Goal: Use online tool/utility: Use online tool/utility

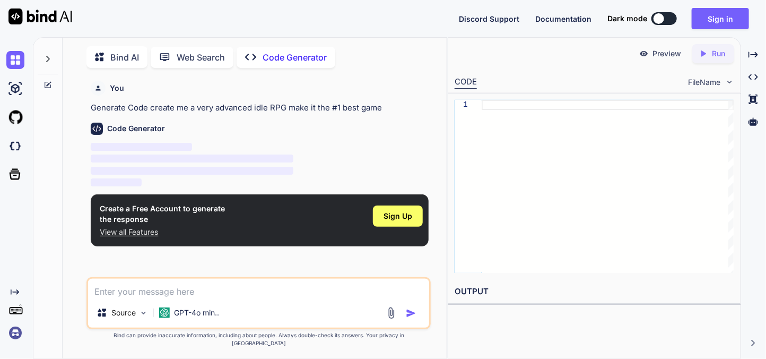
type textarea "x"
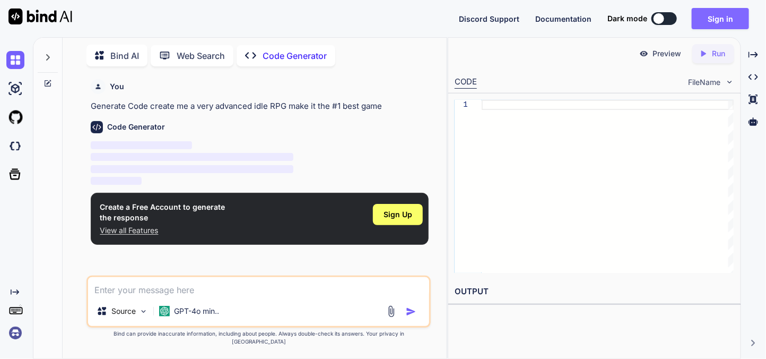
click at [721, 14] on button "Sign in" at bounding box center [720, 18] width 57 height 21
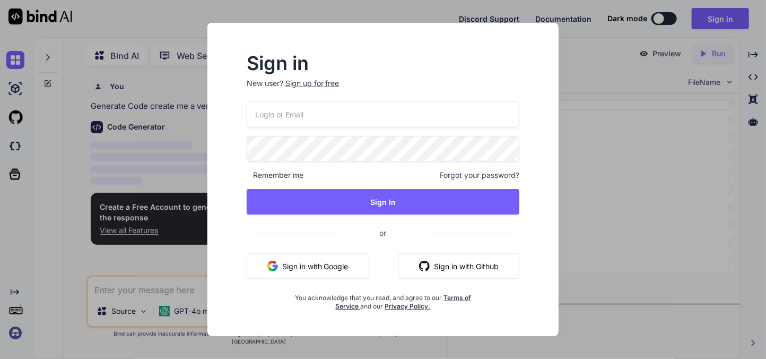
click at [426, 121] on input "email" at bounding box center [383, 114] width 273 height 26
click at [322, 88] on p "New user? Sign up for free" at bounding box center [383, 89] width 273 height 23
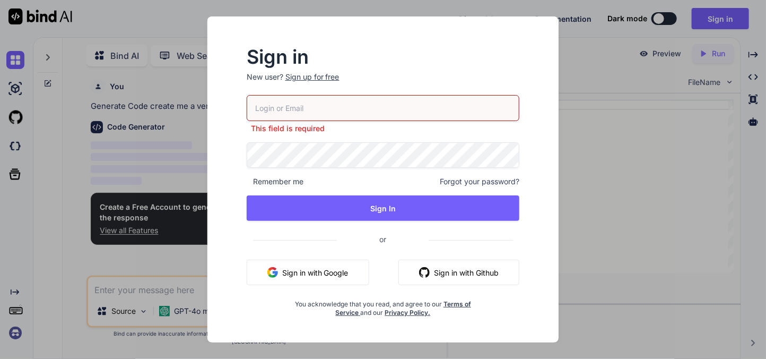
click at [320, 78] on div "Sign up for free" at bounding box center [312, 77] width 54 height 11
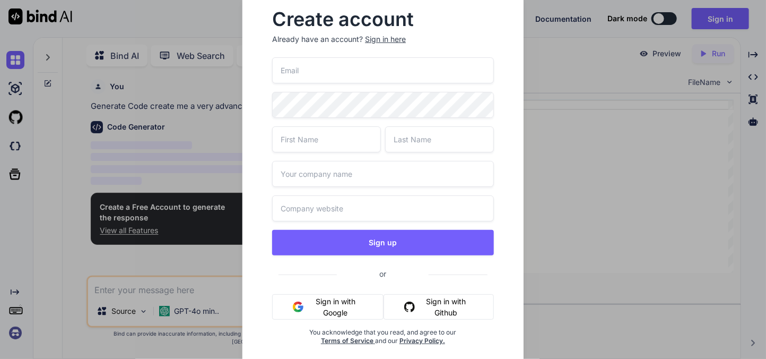
click at [327, 76] on input "email" at bounding box center [382, 70] width 221 height 26
type input "808152@cpcsc.k12.in.us"
type input "Trentin"
type input "Campbell"
click at [339, 137] on input "Trentin" at bounding box center [326, 139] width 109 height 26
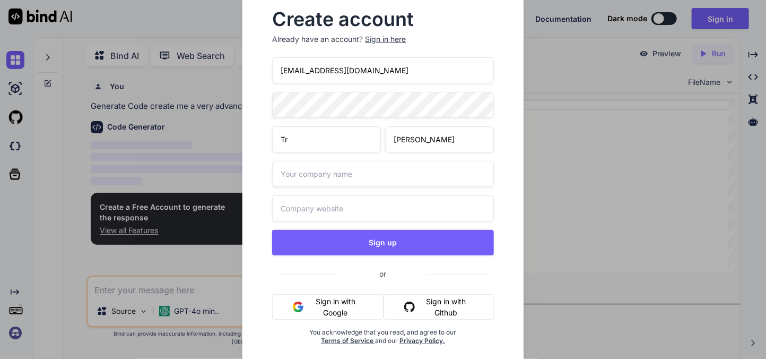
type input "T"
type input "oiioli"
click at [469, 145] on input "Campbell" at bounding box center [439, 139] width 109 height 26
type input "alphakept"
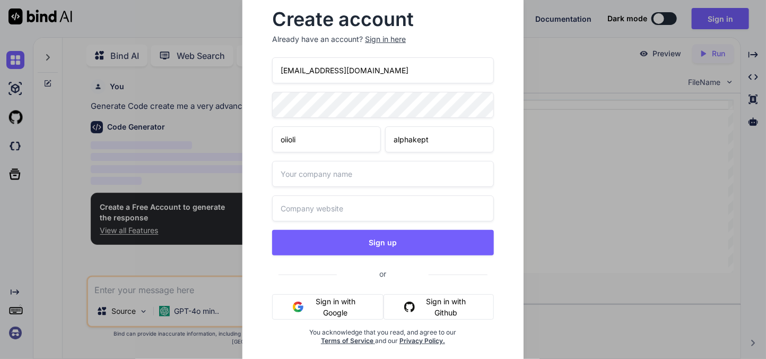
click at [377, 167] on input "text" at bounding box center [382, 174] width 221 height 26
type input "alphakept"
click at [336, 205] on input "text" at bounding box center [382, 208] width 221 height 26
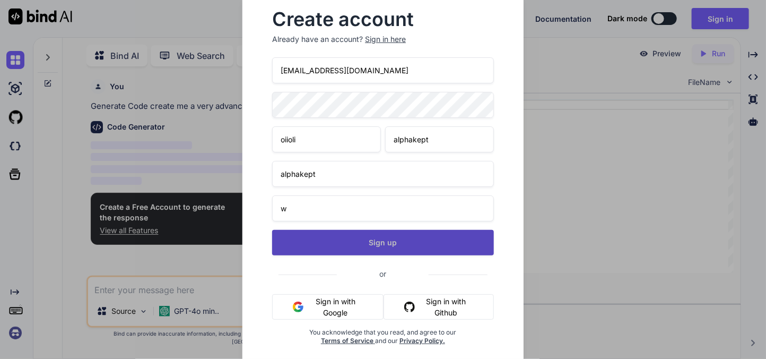
type input "w"
click at [361, 243] on button "Sign up" at bounding box center [382, 242] width 221 height 25
type textarea "x"
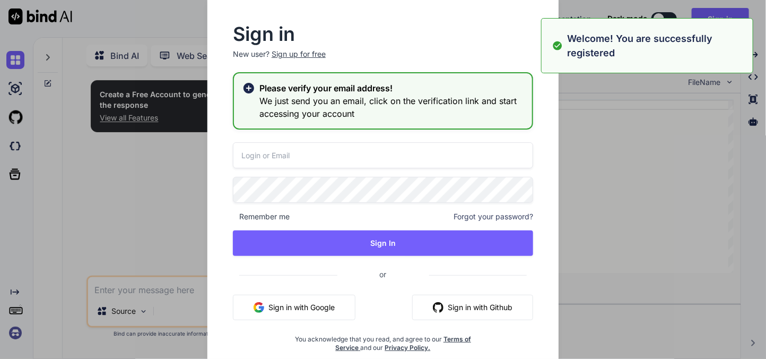
type input "808152@cpcsc.k12.in.us"
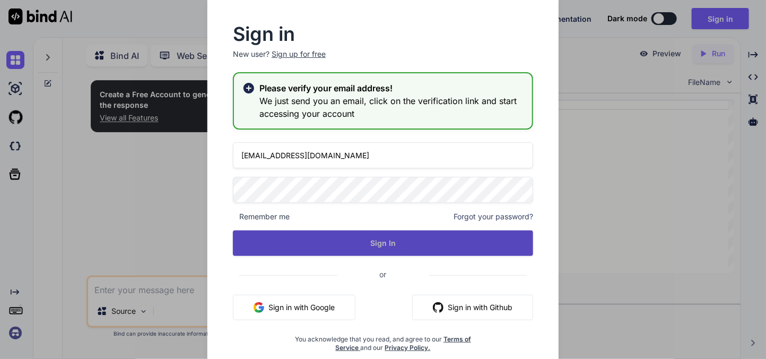
click at [382, 240] on button "Sign In" at bounding box center [383, 242] width 300 height 25
click at [381, 245] on button "Sign In" at bounding box center [383, 242] width 300 height 25
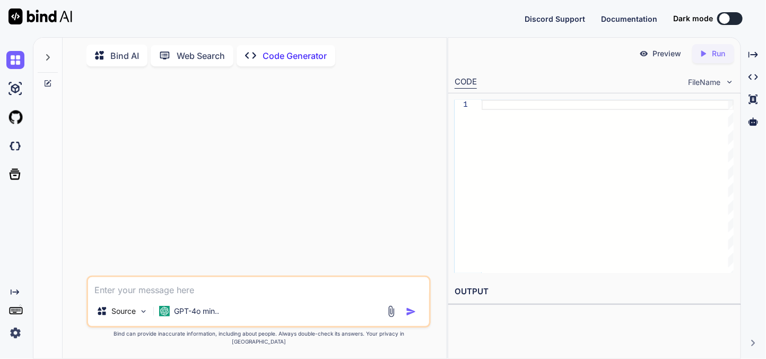
type textarea "x"
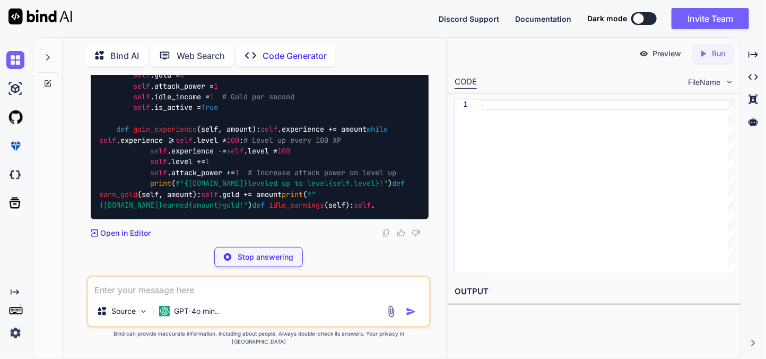
scroll to position [442, 0]
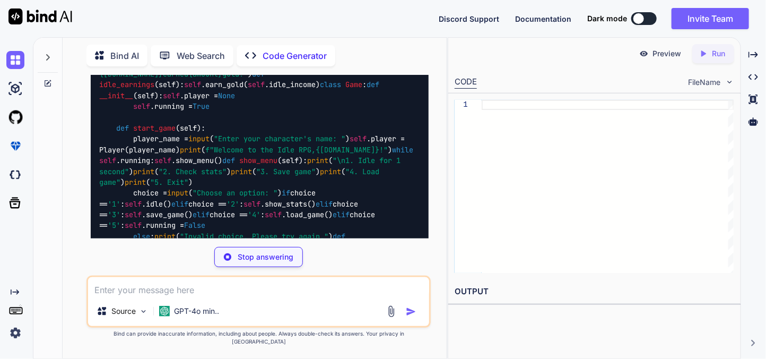
type textarea "x"
type textarea "with open('save_game.json', 'r') as f: self.player.__dict__ = json.load(f) prin…"
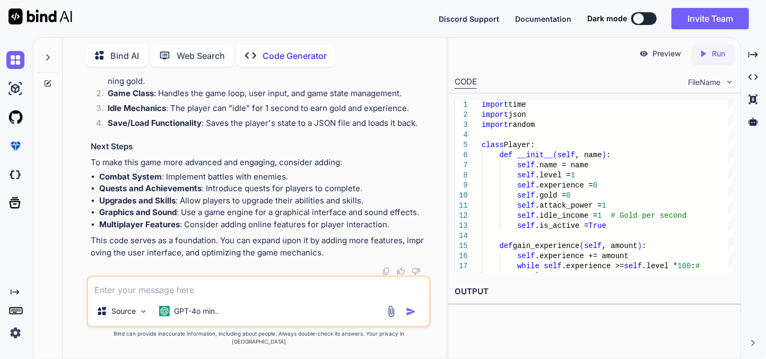
scroll to position [1010, 0]
click at [710, 58] on icon "Created with Pixso." at bounding box center [706, 54] width 14 height 10
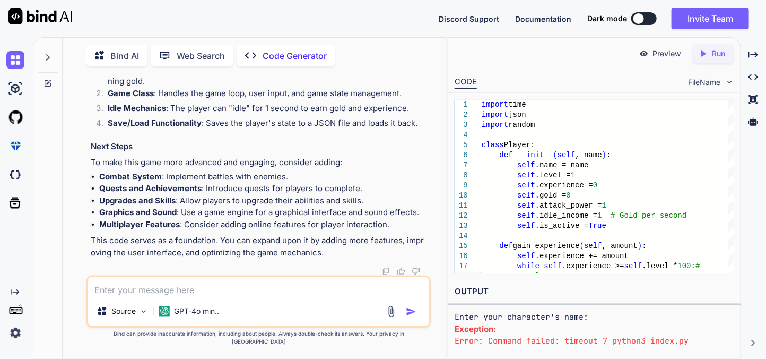
click at [660, 58] on p "Preview" at bounding box center [667, 53] width 29 height 11
click at [712, 50] on p "Run" at bounding box center [718, 53] width 13 height 11
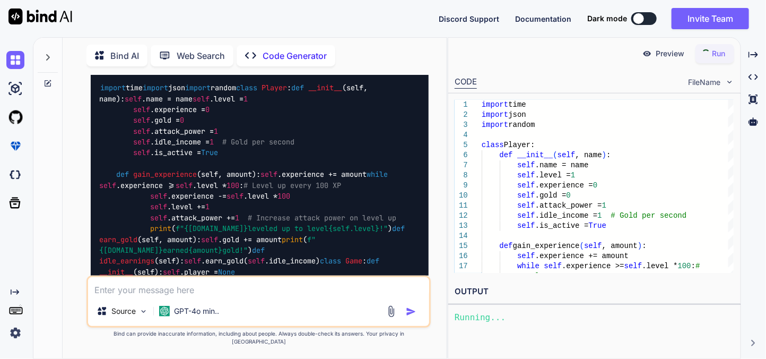
scroll to position [268, 0]
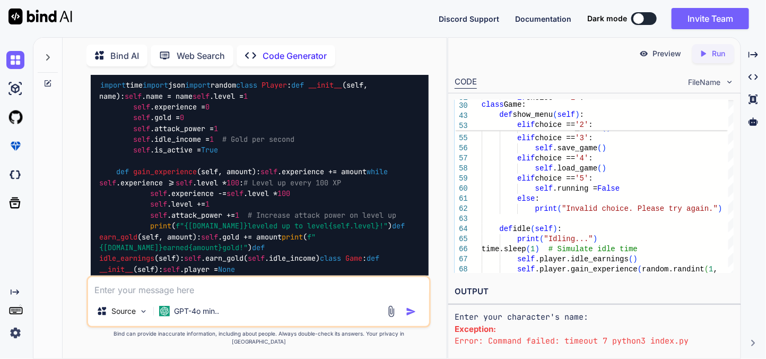
click at [693, 83] on span "FileName" at bounding box center [704, 82] width 32 height 11
click at [730, 81] on img at bounding box center [729, 81] width 9 height 9
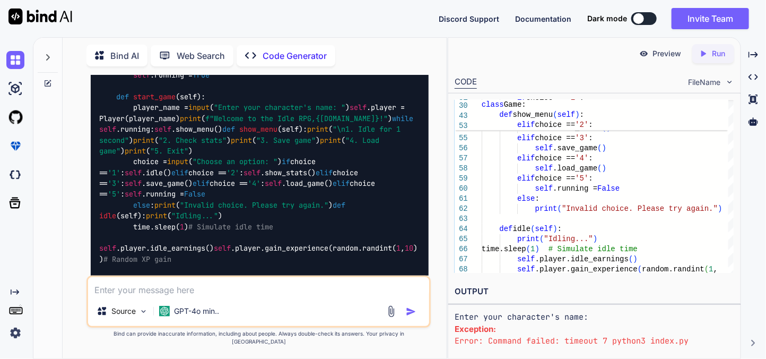
scroll to position [484, 0]
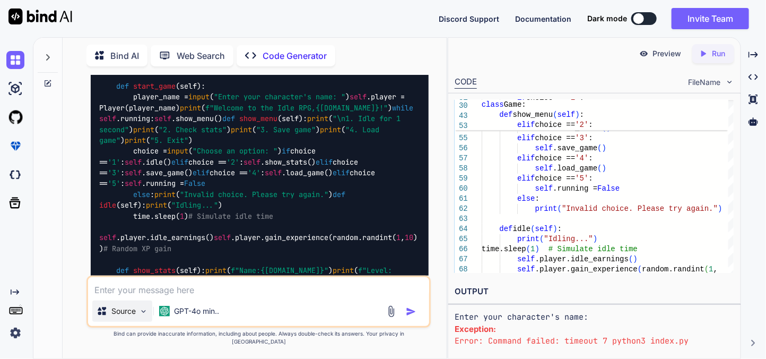
click at [133, 316] on p "Source" at bounding box center [123, 311] width 24 height 11
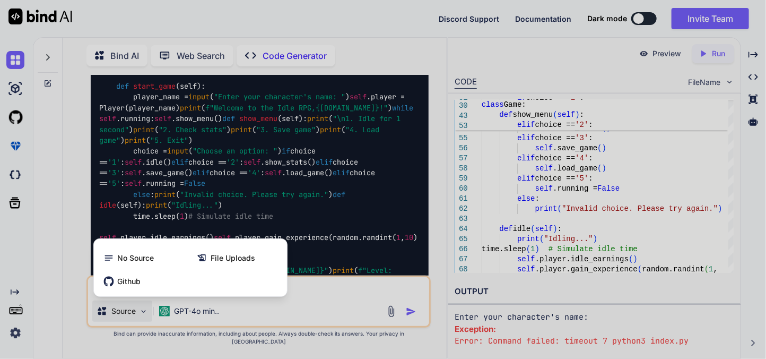
click at [132, 320] on div at bounding box center [383, 179] width 766 height 359
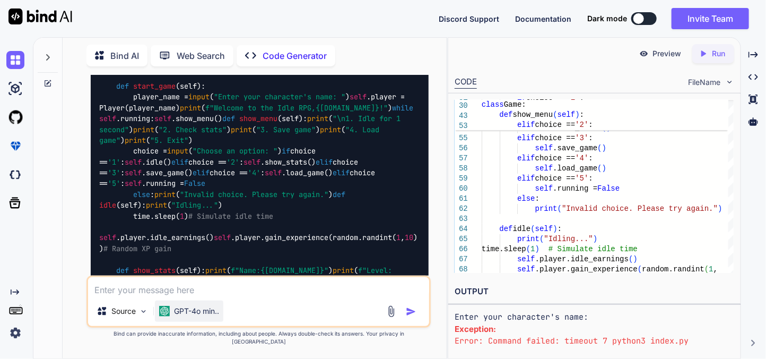
click at [197, 316] on p "GPT-4o min.." at bounding box center [196, 311] width 45 height 11
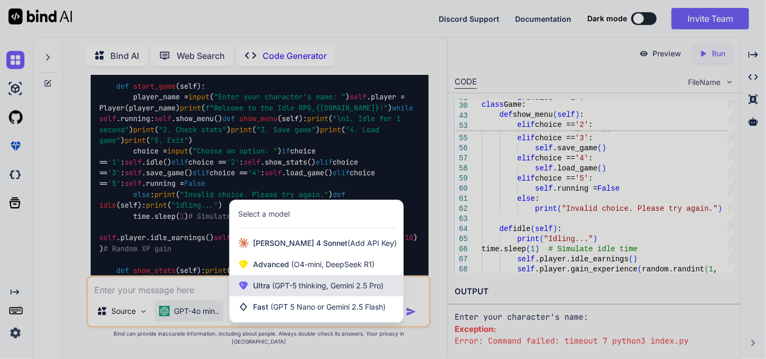
click at [299, 289] on span "(GPT-5 thinking, Gemini 2.5 Pro)" at bounding box center [327, 285] width 114 height 9
type textarea "x"
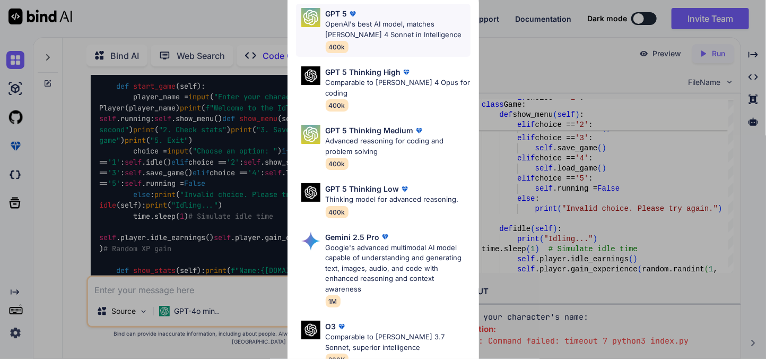
scroll to position [28, 0]
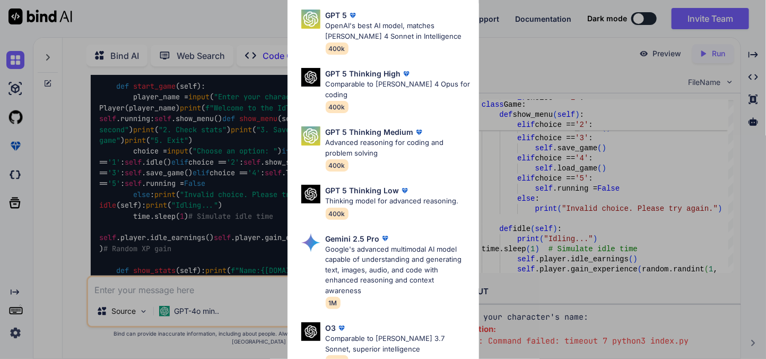
click at [495, 34] on div "Ultra Models GPT 5 OpenAI's best AI model, matches [PERSON_NAME] 4 Sonnet in In…" at bounding box center [383, 179] width 766 height 359
